Goal: Obtain resource: Obtain resource

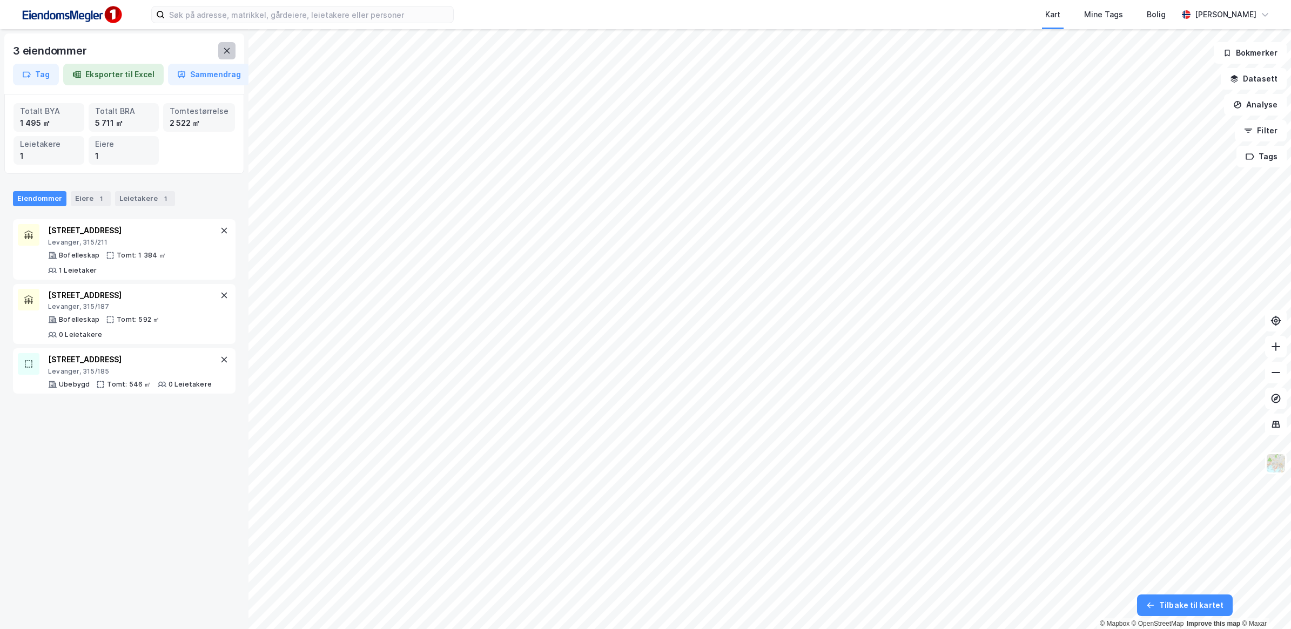
click at [223, 55] on button at bounding box center [226, 50] width 17 height 17
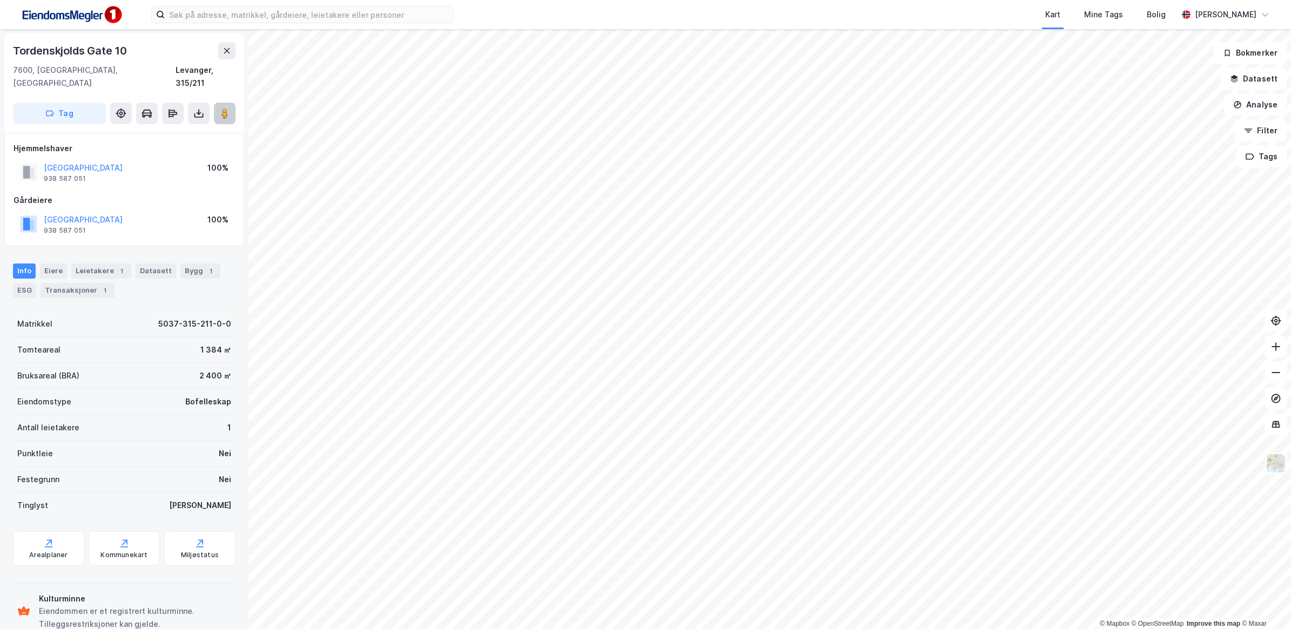
click at [228, 108] on icon at bounding box center [224, 113] width 11 height 11
click at [1059, 0] on html "Kart Mine Tags Bolig [PERSON_NAME] © Mapbox © OpenStreetMap Improve this map © …" at bounding box center [645, 314] width 1291 height 629
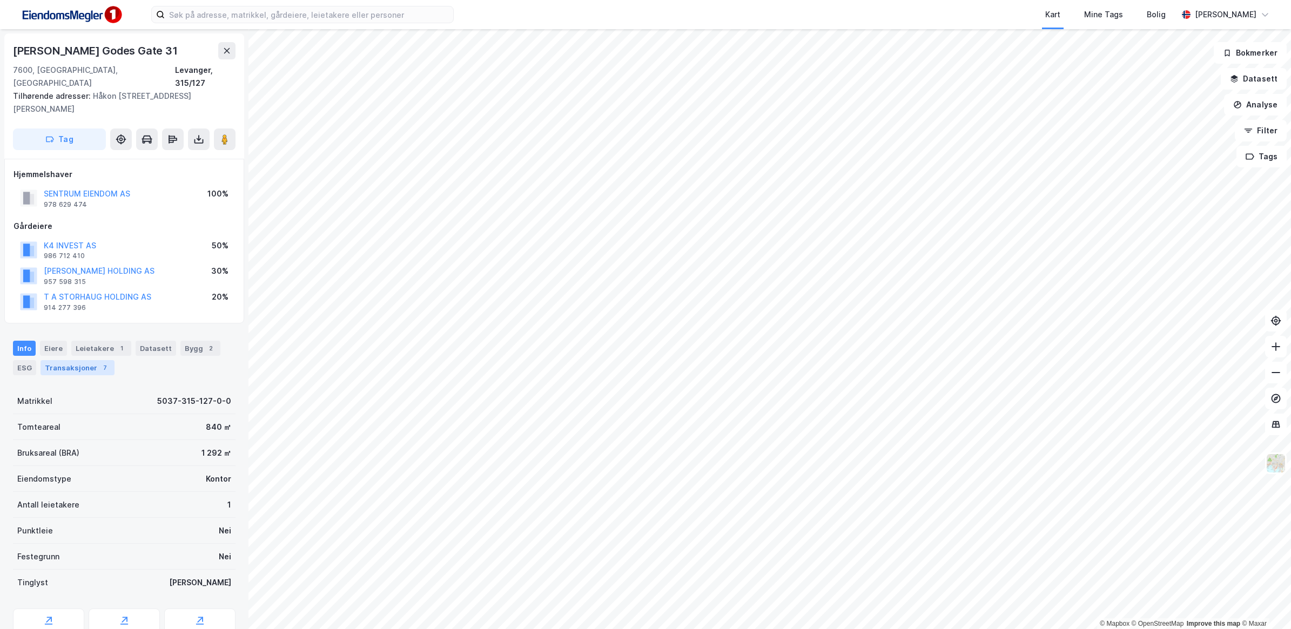
click at [82, 360] on div "Transaksjoner 7" at bounding box center [78, 367] width 74 height 15
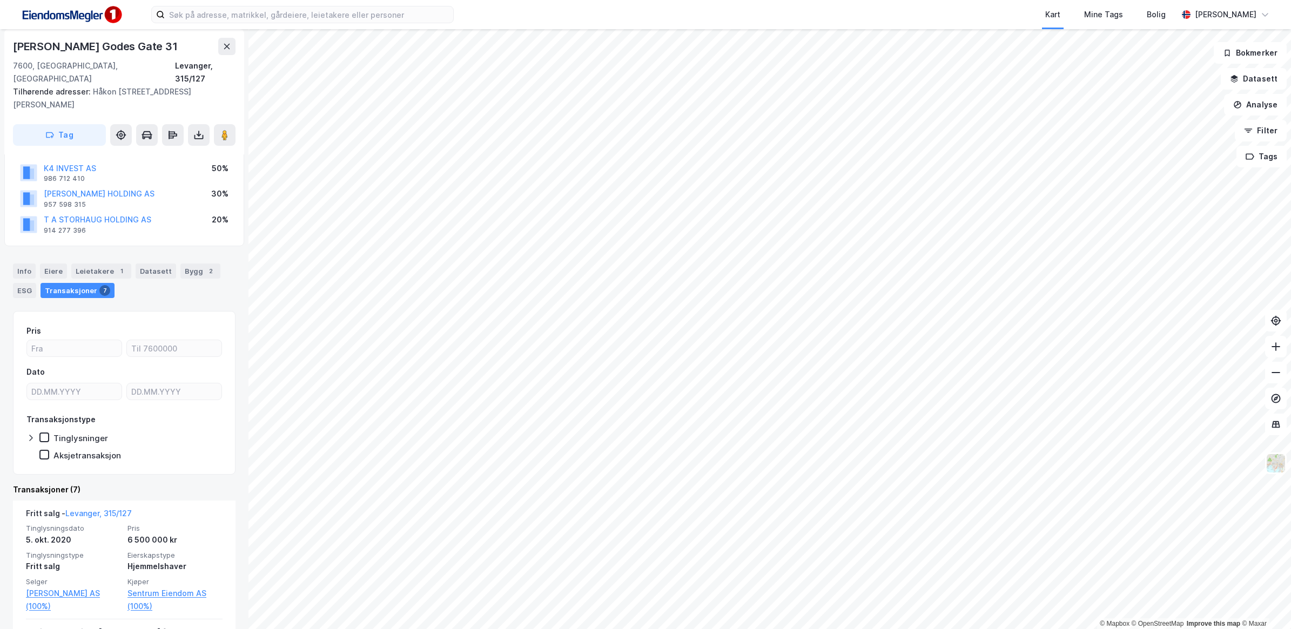
scroll to position [203, 0]
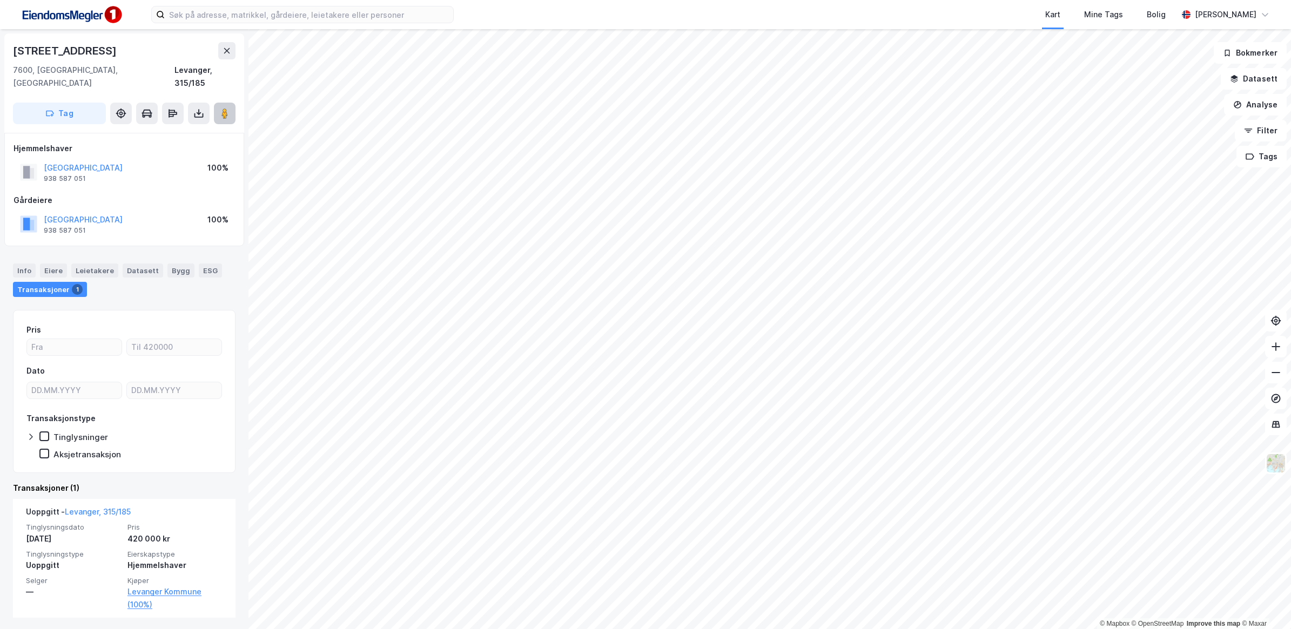
click at [223, 108] on image at bounding box center [224, 113] width 6 height 11
click at [192, 103] on button at bounding box center [199, 114] width 22 height 22
click at [161, 131] on div "Last ned grunnbok" at bounding box center [145, 135] width 63 height 9
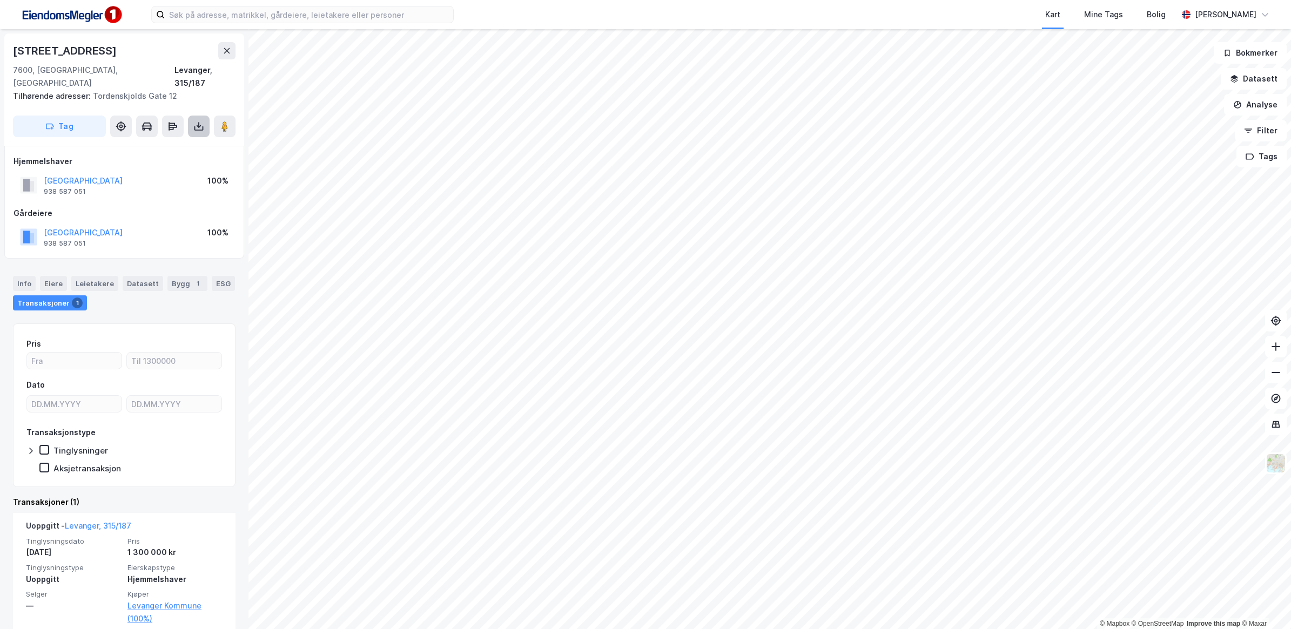
click at [198, 121] on icon at bounding box center [198, 126] width 11 height 11
click at [149, 144] on div "Last ned grunnbok" at bounding box center [145, 148] width 63 height 9
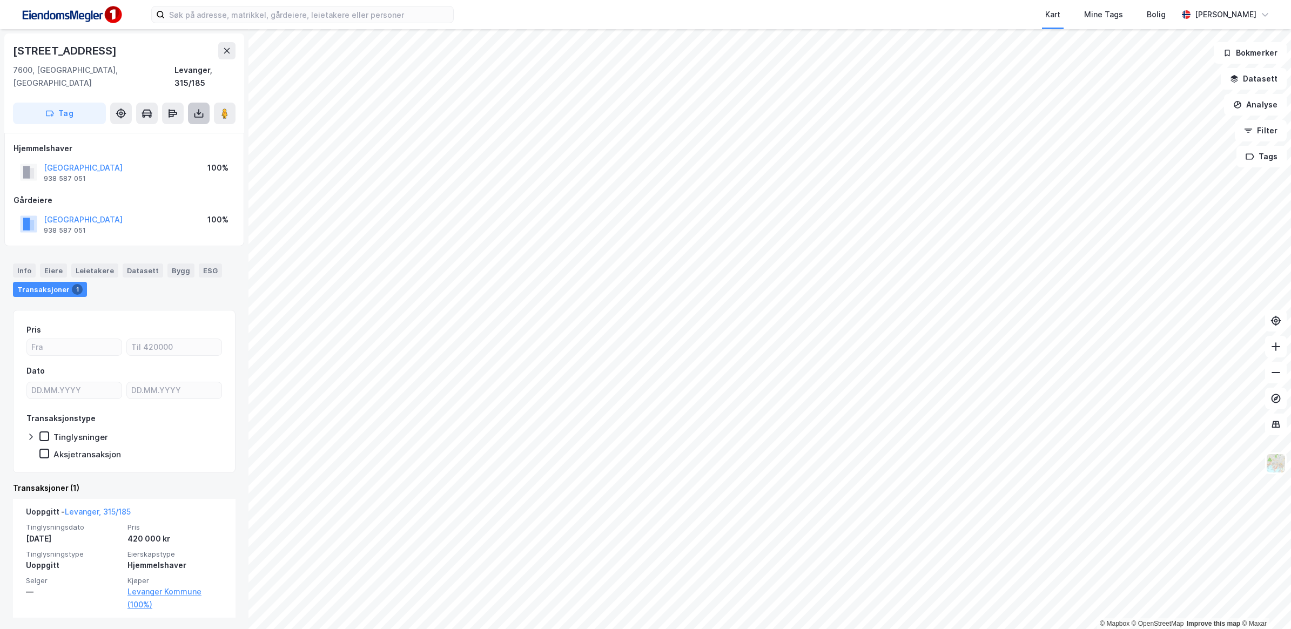
click at [205, 103] on button at bounding box center [199, 114] width 22 height 22
click at [176, 131] on div "Last ned grunnbok" at bounding box center [145, 135] width 63 height 9
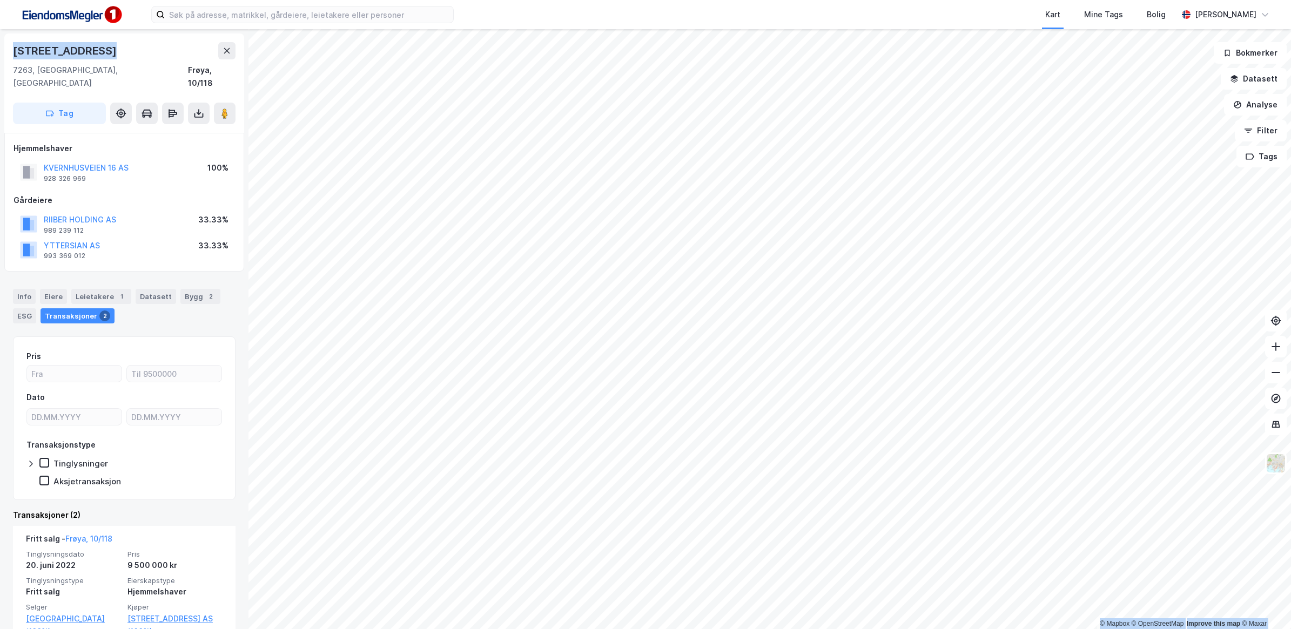
drag, startPoint x: 104, startPoint y: 54, endPoint x: -3, endPoint y: 44, distance: 106.9
click at [0, 44] on html "Kart Mine Tags Bolig [PERSON_NAME] © Mapbox © OpenStreetMap Improve this map © …" at bounding box center [645, 314] width 1291 height 629
copy div "© Mapbox © OpenStreetMap Improve this map © Maxar [STREET_ADDRESS]"
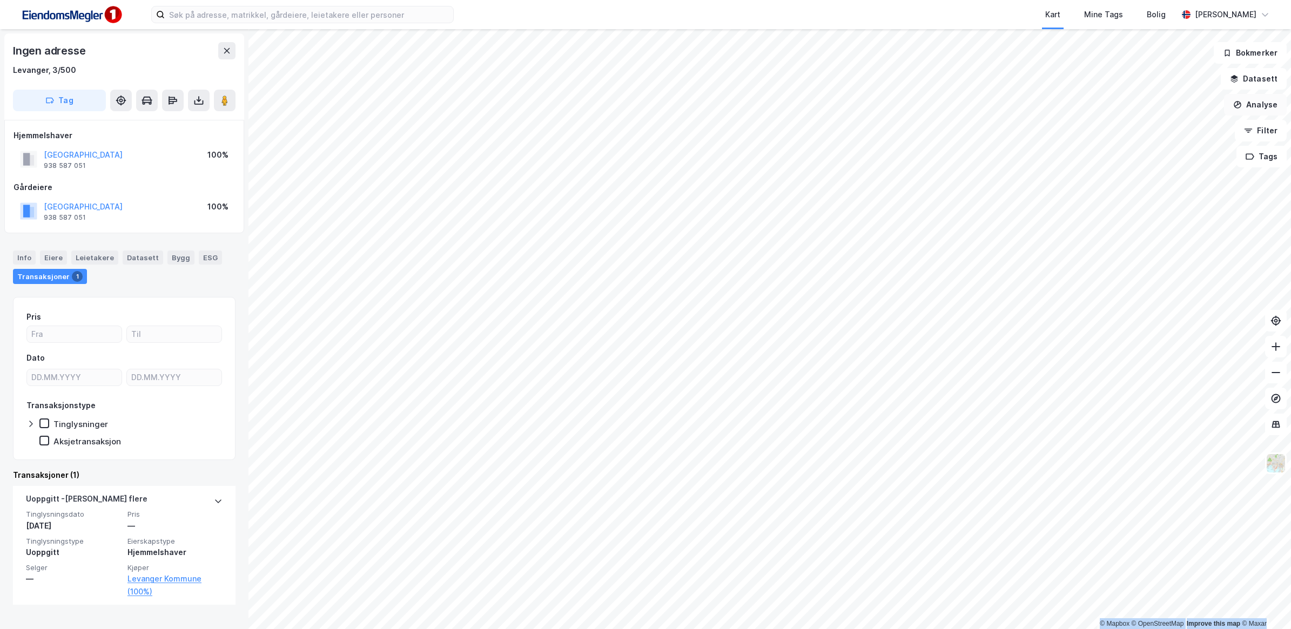
click at [1256, 112] on button "Analyse" at bounding box center [1255, 105] width 63 height 22
click at [1264, 81] on button "Datasett" at bounding box center [1254, 79] width 66 height 22
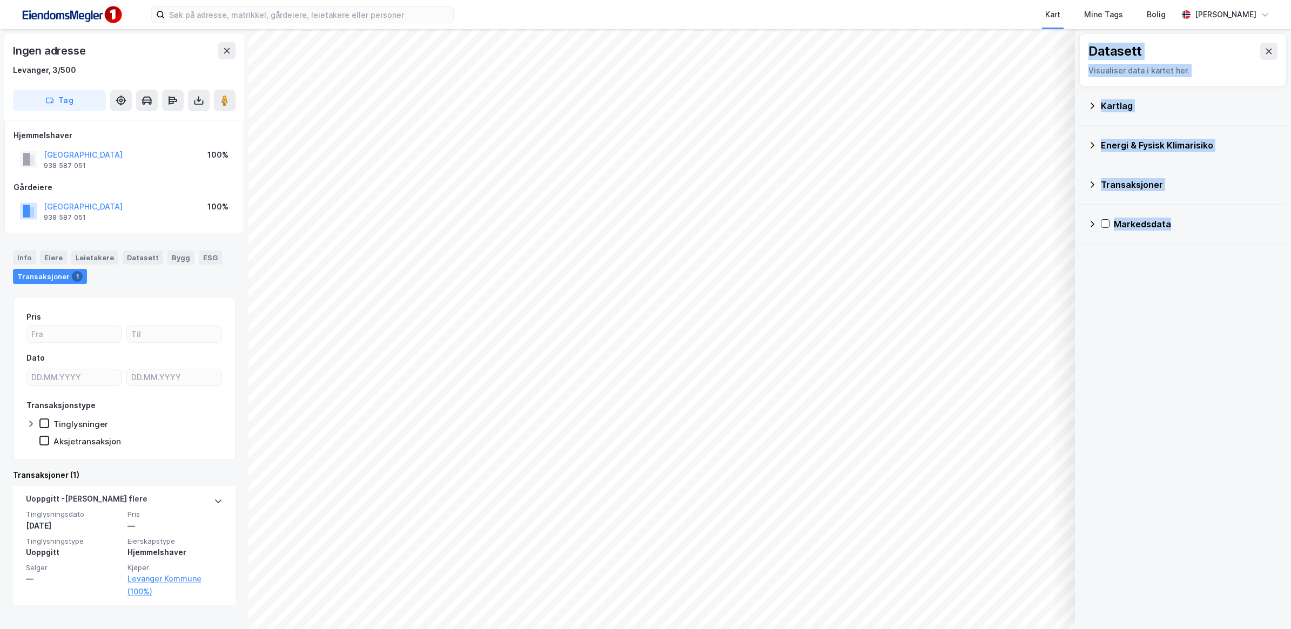
click at [1088, 107] on icon at bounding box center [1092, 106] width 9 height 9
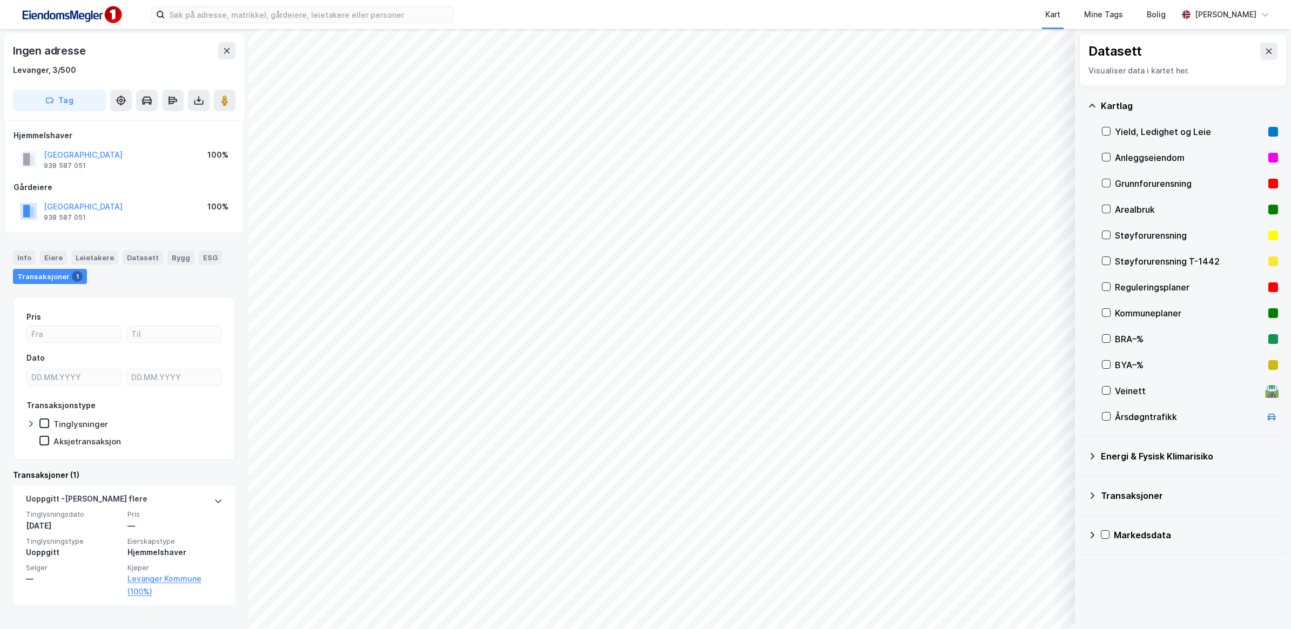
click at [1106, 293] on div "Reguleringsplaner" at bounding box center [1190, 287] width 176 height 26
click at [1113, 314] on div "Kommuneplaner" at bounding box center [1190, 313] width 176 height 26
click at [1108, 290] on icon at bounding box center [1106, 287] width 8 height 8
click at [1108, 316] on icon at bounding box center [1106, 313] width 8 height 8
click at [1105, 314] on icon at bounding box center [1106, 313] width 6 height 4
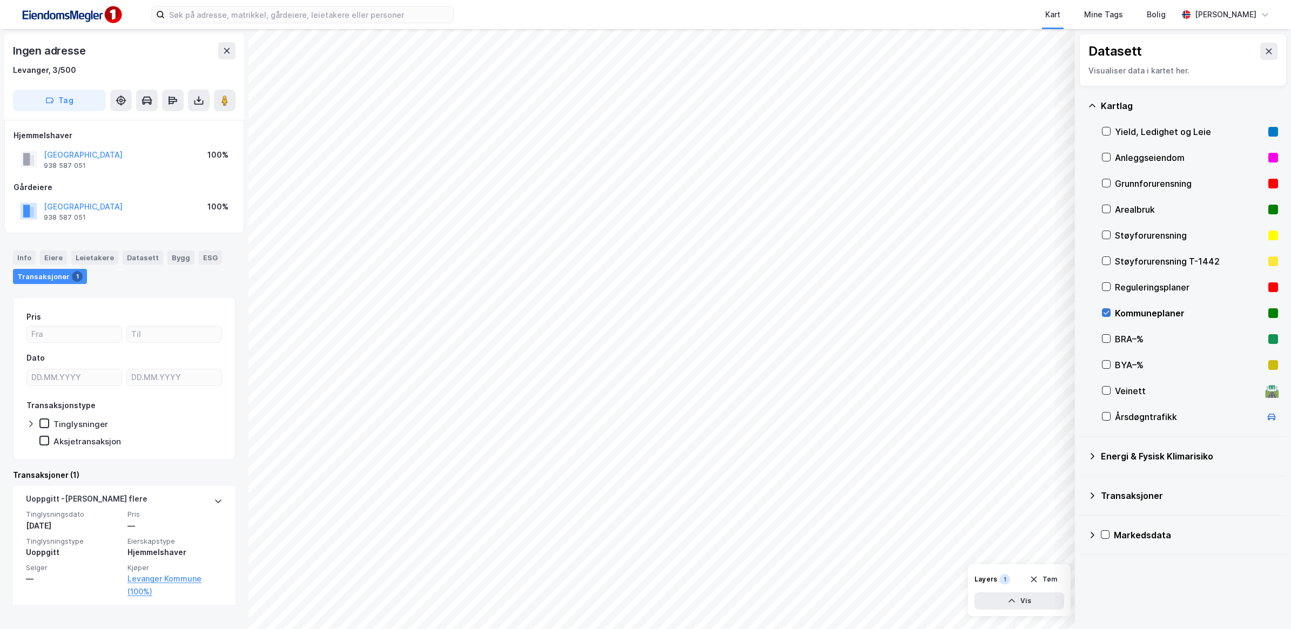
click at [1107, 314] on icon at bounding box center [1106, 313] width 8 height 8
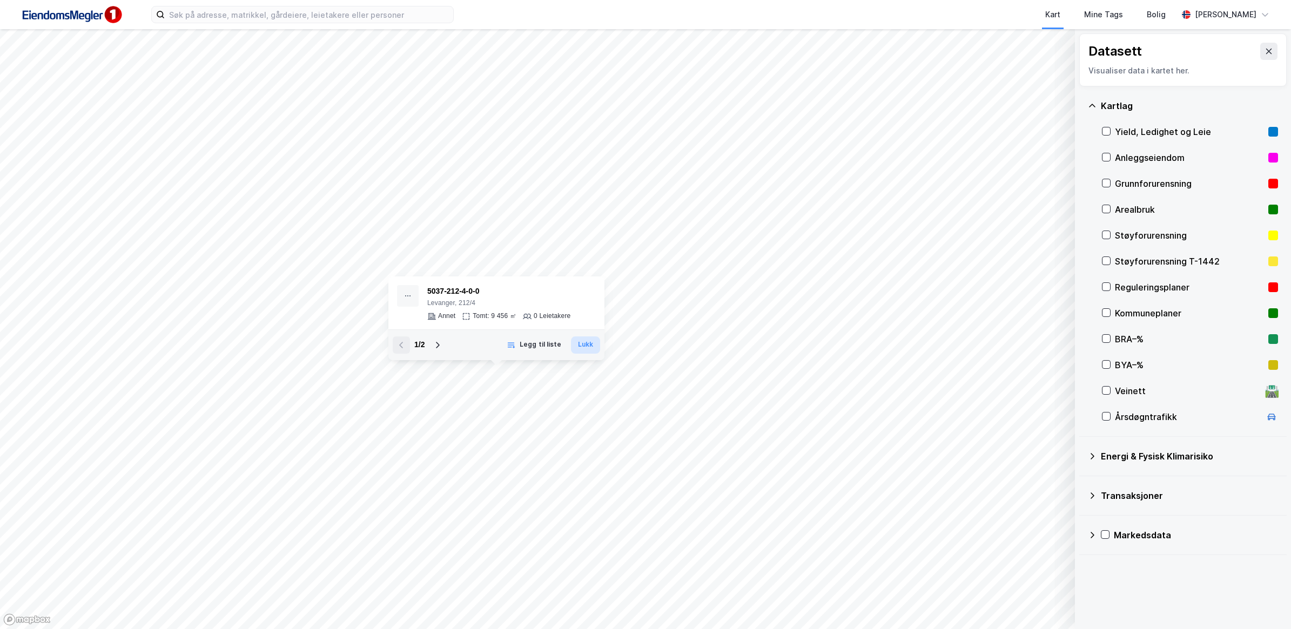
click at [587, 346] on button "Lukk" at bounding box center [585, 344] width 29 height 17
